Goal: Consume media (video, audio)

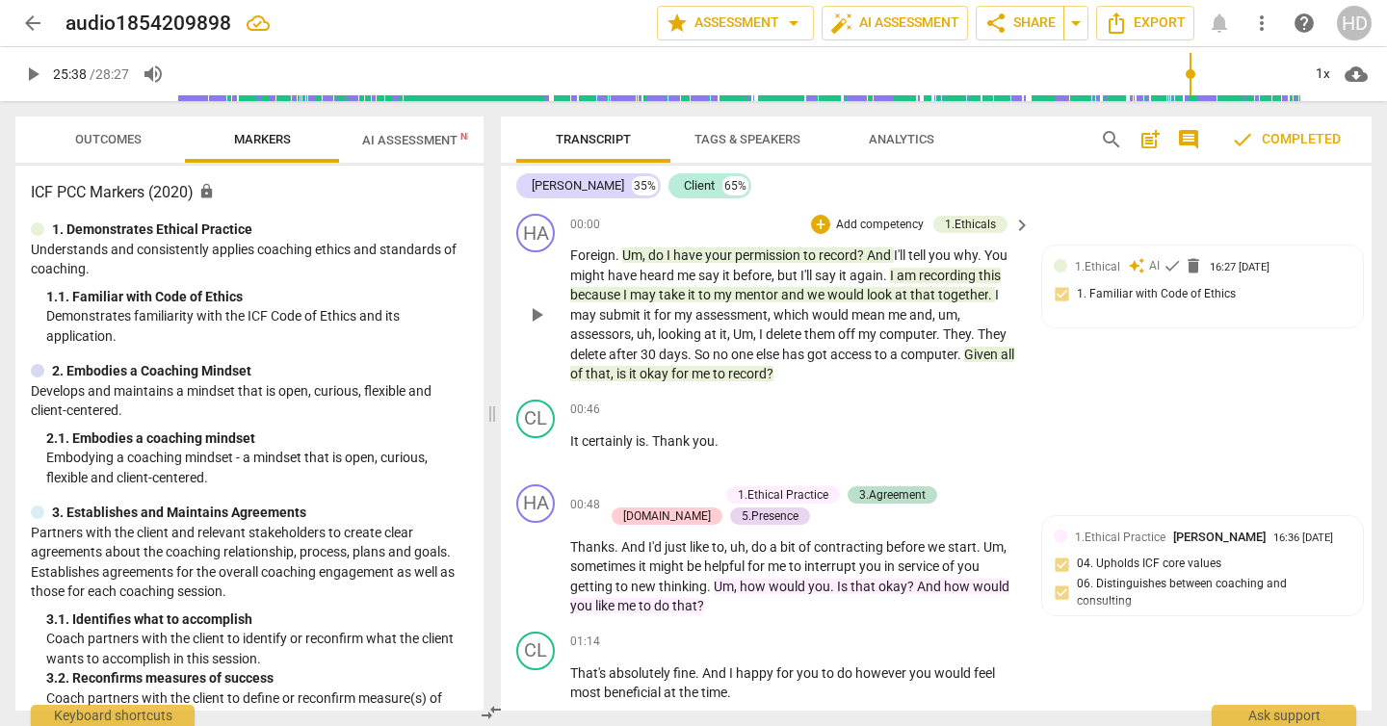
click at [634, 248] on span "Um" at bounding box center [632, 254] width 20 height 15
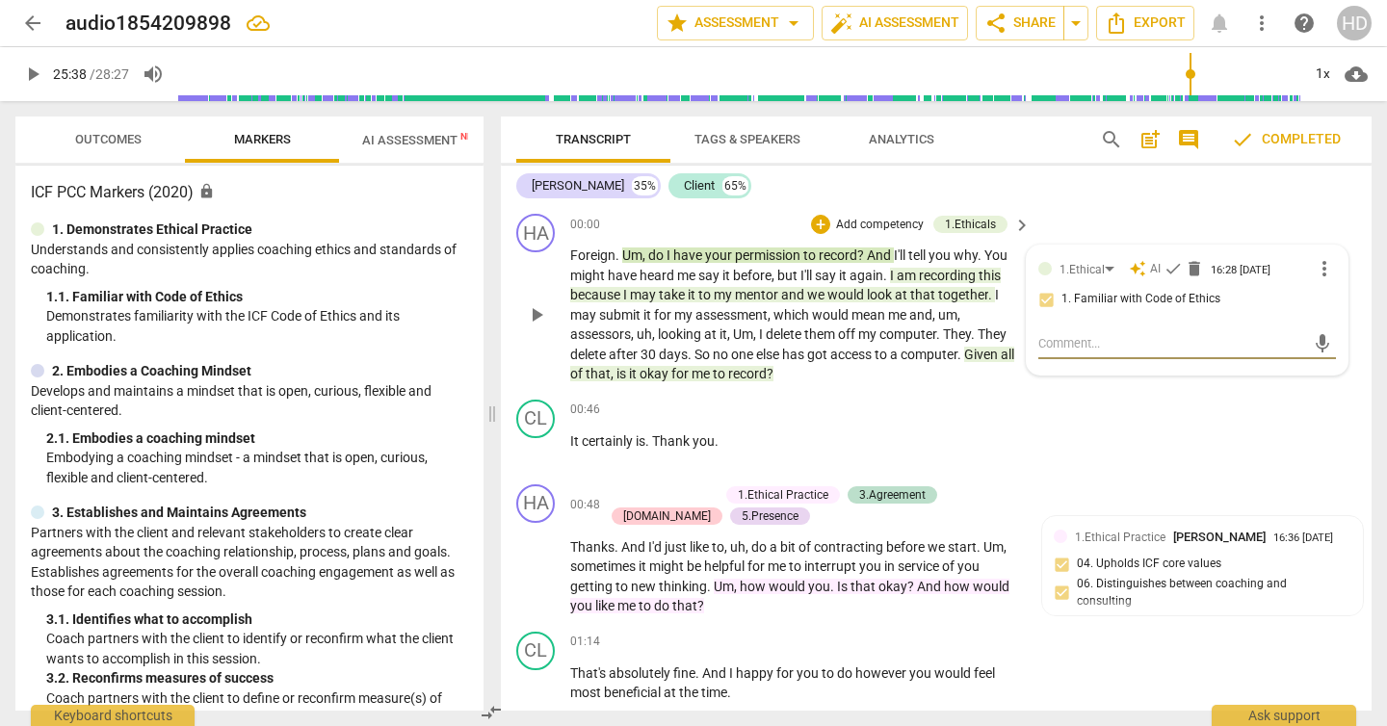
click at [634, 248] on span "Um" at bounding box center [632, 254] width 20 height 15
click at [550, 310] on span "pause" at bounding box center [536, 314] width 31 height 23
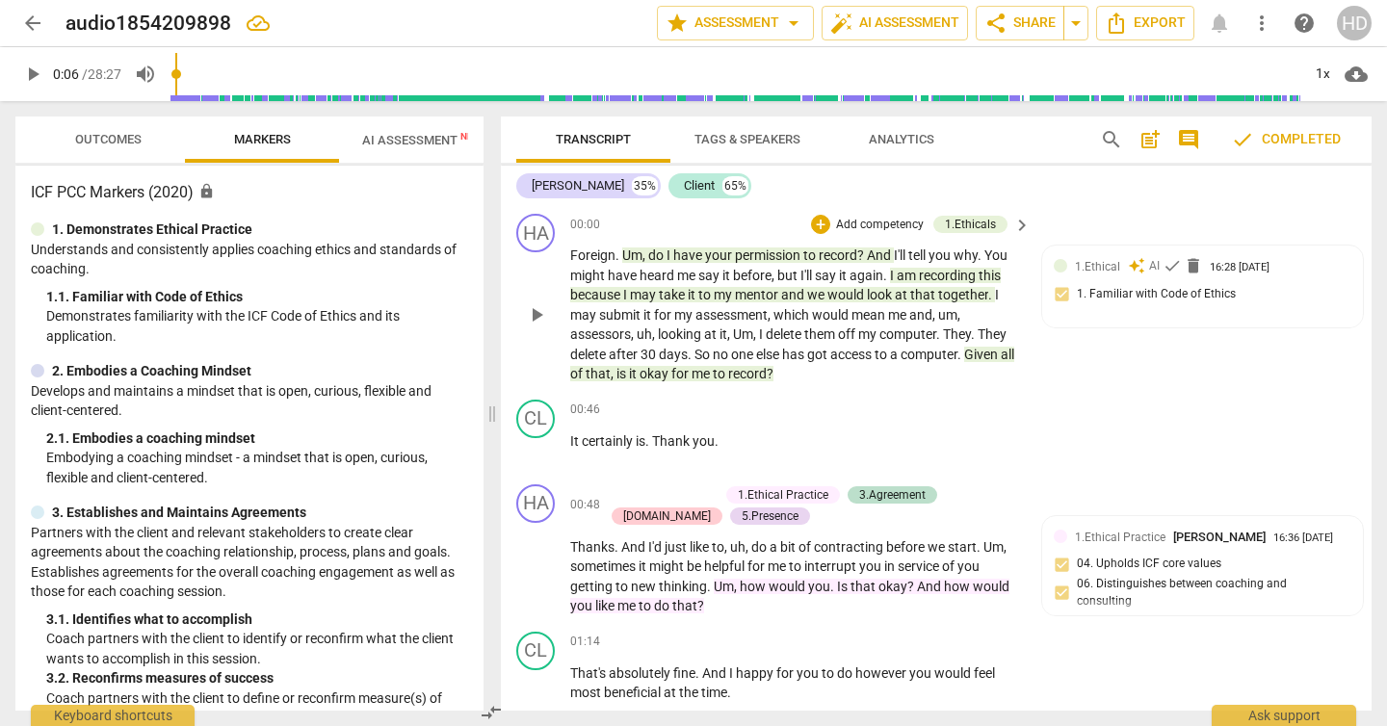
click at [550, 310] on span "play_arrow" at bounding box center [536, 314] width 31 height 23
click at [29, 73] on span "play_arrow" at bounding box center [32, 74] width 23 height 23
click at [539, 311] on span "pause" at bounding box center [536, 314] width 23 height 23
click at [529, 317] on span "play_arrow" at bounding box center [536, 314] width 23 height 23
type input "7"
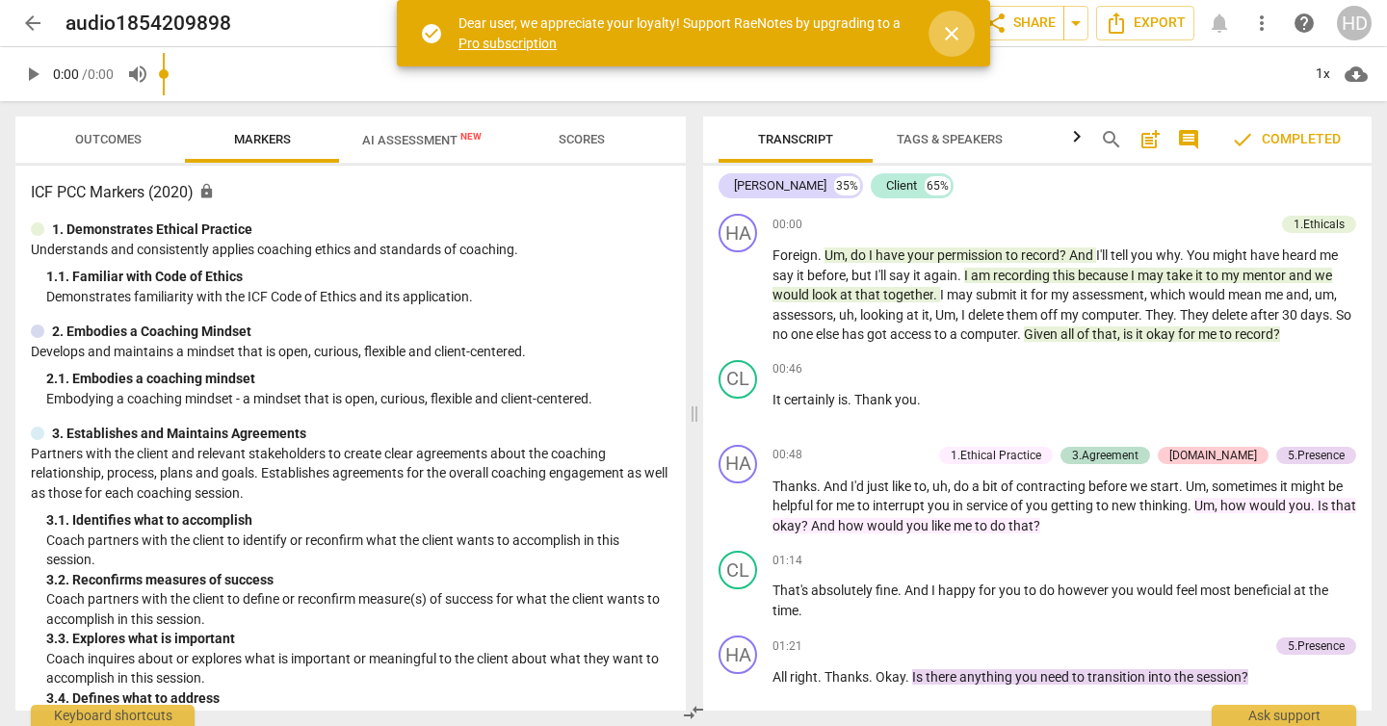
click at [946, 31] on span "close" at bounding box center [951, 33] width 23 height 23
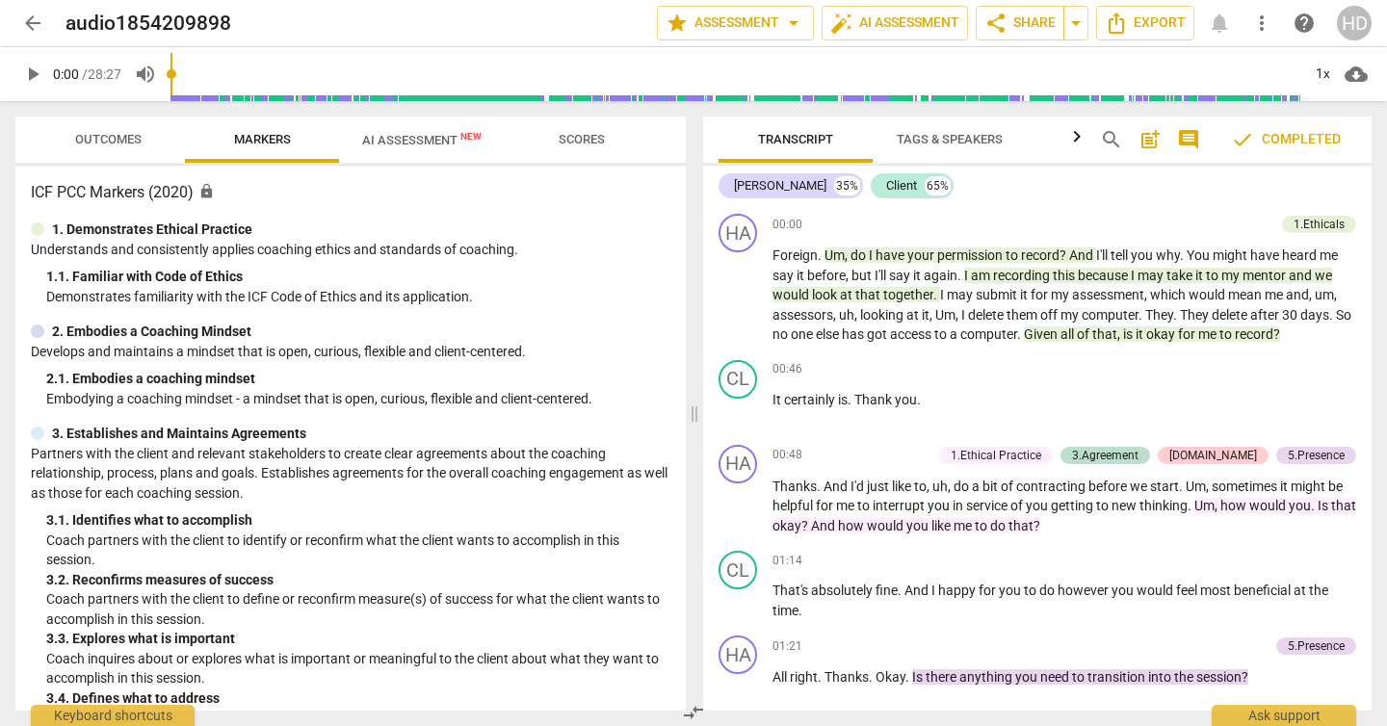
click at [29, 82] on span "play_arrow" at bounding box center [32, 74] width 23 height 23
click at [39, 64] on span "pause" at bounding box center [32, 74] width 23 height 23
type input "0"
drag, startPoint x: 178, startPoint y: 73, endPoint x: 113, endPoint y: 79, distance: 65.7
click at [113, 79] on div "play_arrow 0:00 / 28:27 volume_up 1x cloud_download" at bounding box center [693, 74] width 1356 height 54
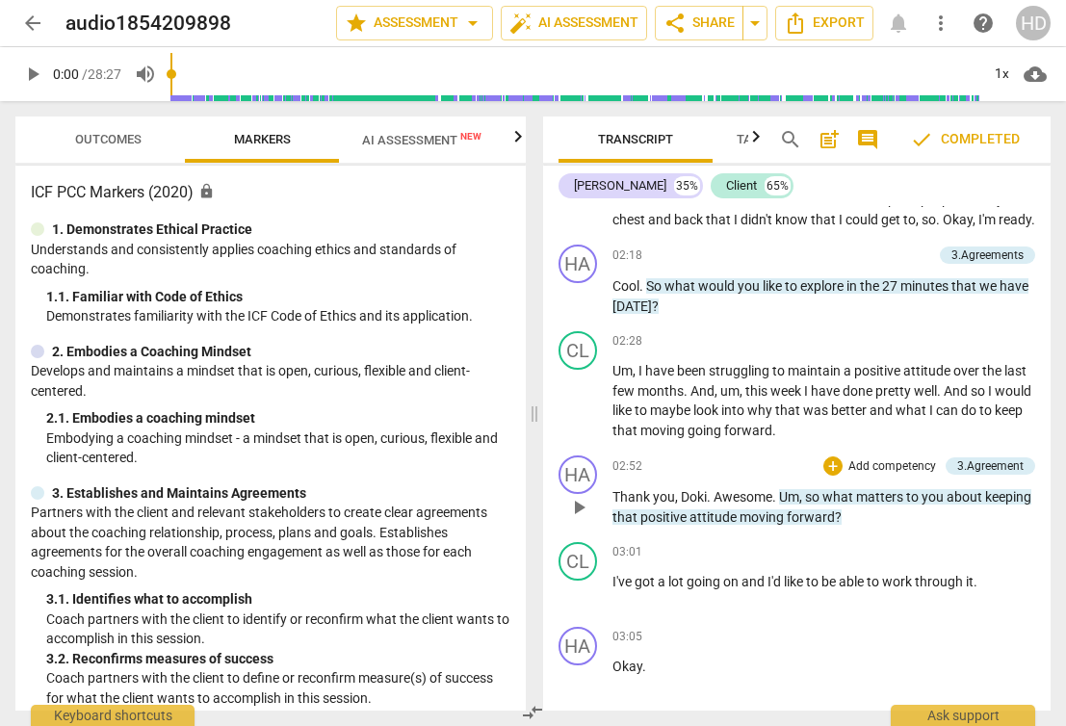
scroll to position [980, 0]
